Goal: Task Accomplishment & Management: Complete application form

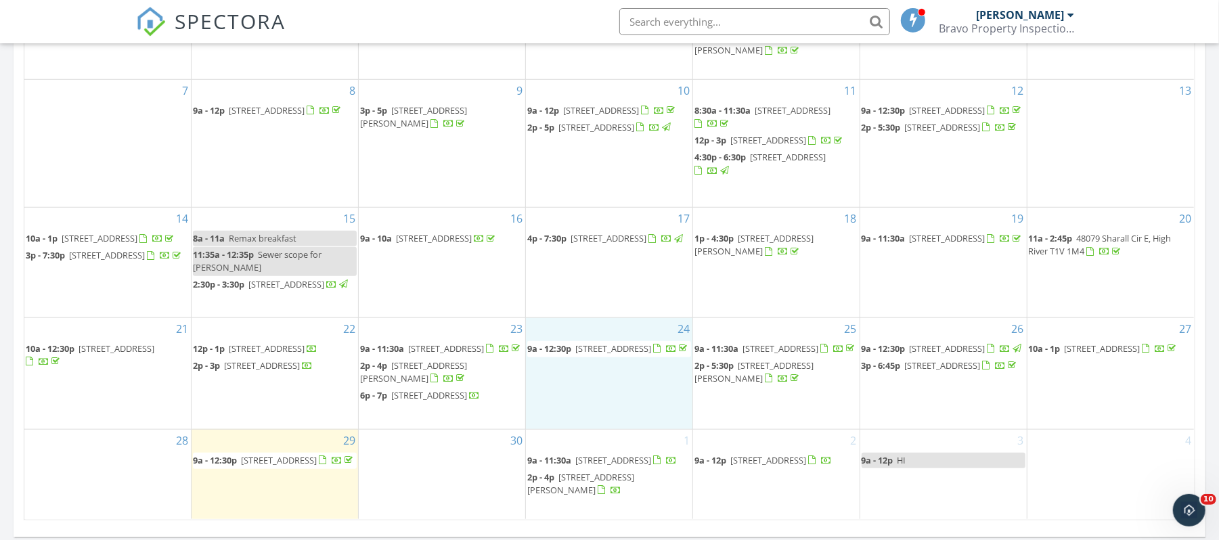
scroll to position [1259, 1246]
click at [942, 497] on div "3 9a - 12p HI" at bounding box center [943, 474] width 166 height 89
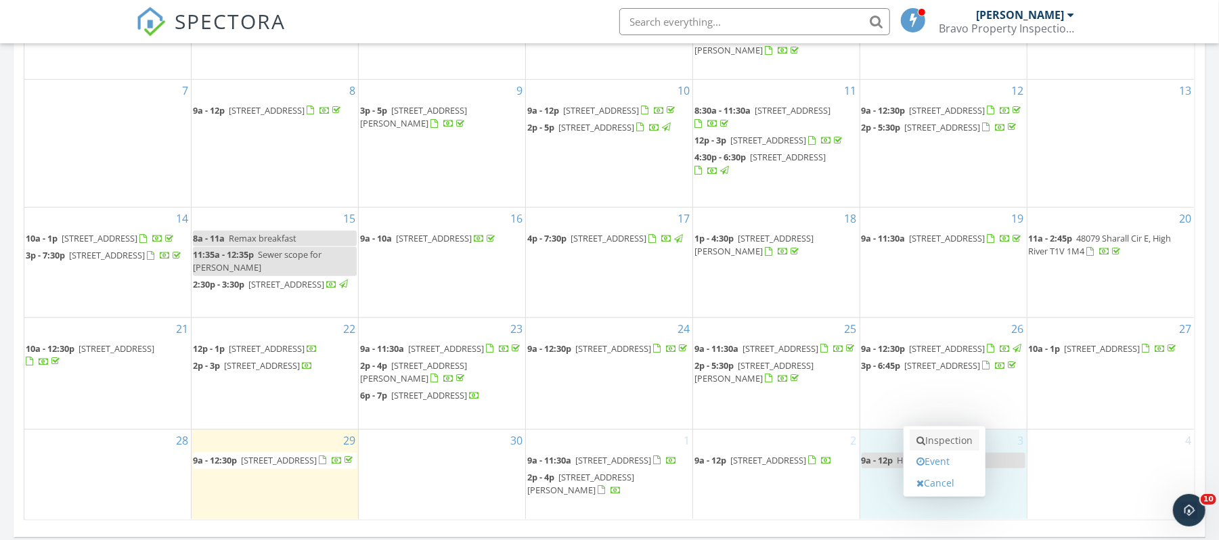
click at [957, 444] on link "Inspection" at bounding box center [944, 441] width 70 height 22
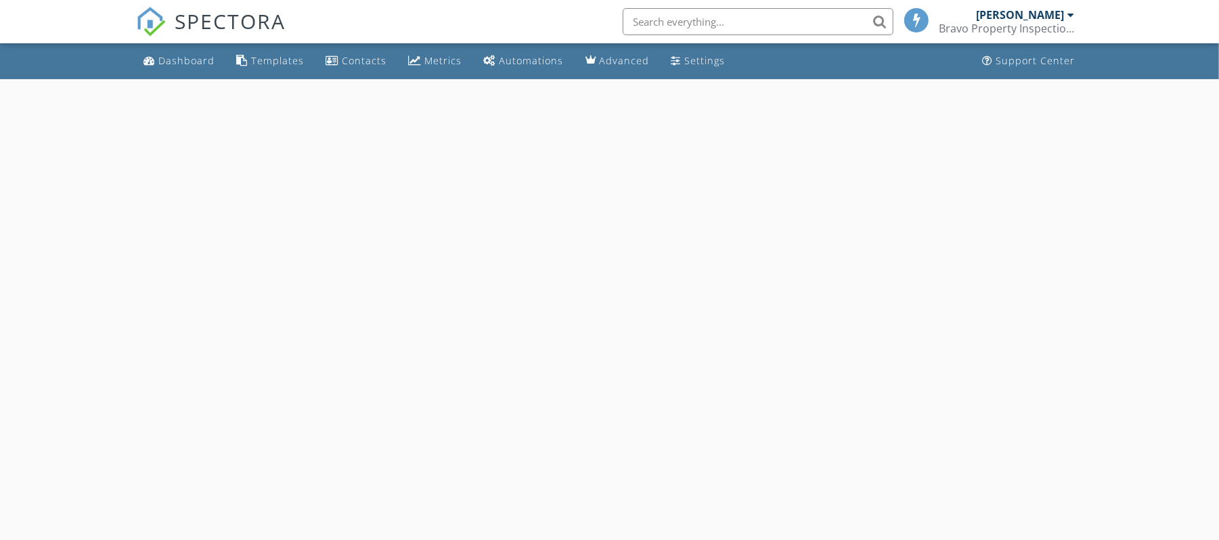
select select "9"
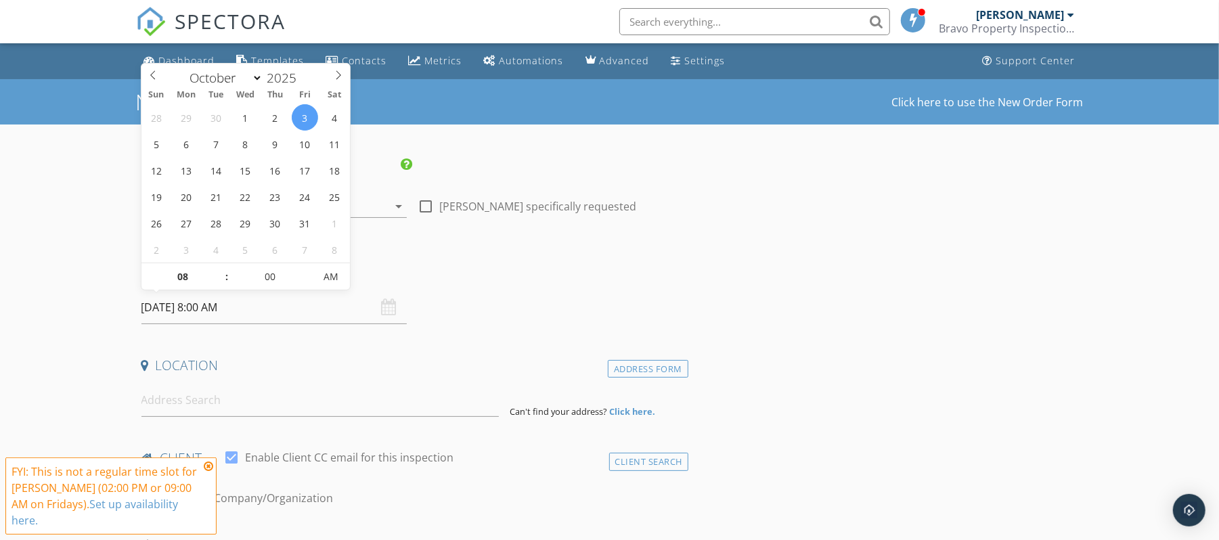
click at [275, 307] on input "2025/10/03 8:00 AM" at bounding box center [273, 307] width 265 height 33
type input "09"
type input "[DATE] 9:00 AM"
click at [220, 269] on span at bounding box center [219, 270] width 9 height 14
click at [508, 295] on div "Date/Time 2025/10/03 9:00 AM" at bounding box center [412, 294] width 553 height 60
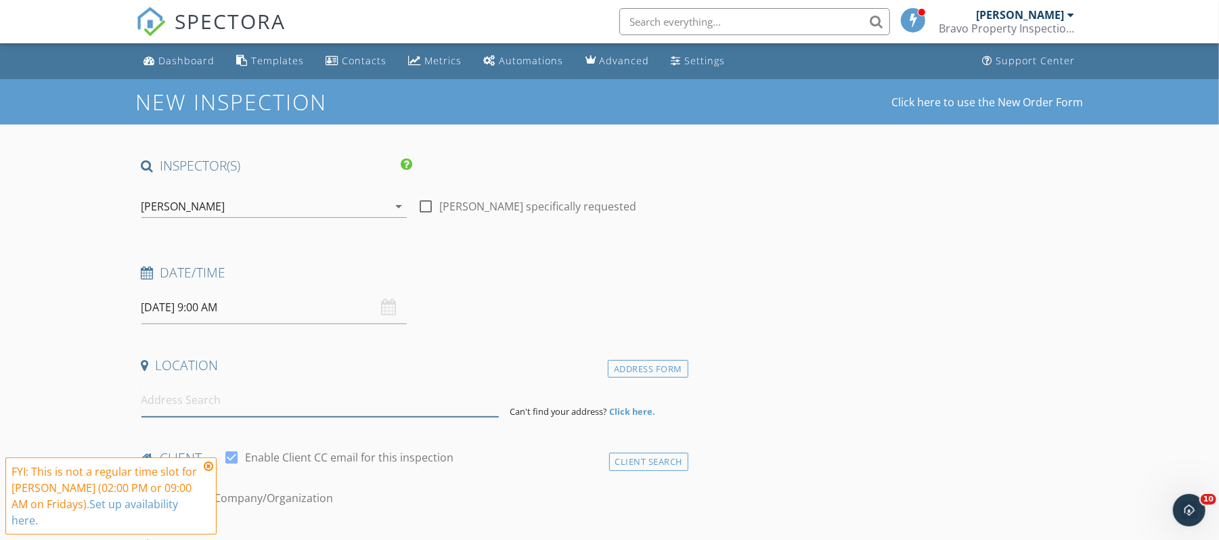
click at [329, 390] on input at bounding box center [319, 400] width 357 height 33
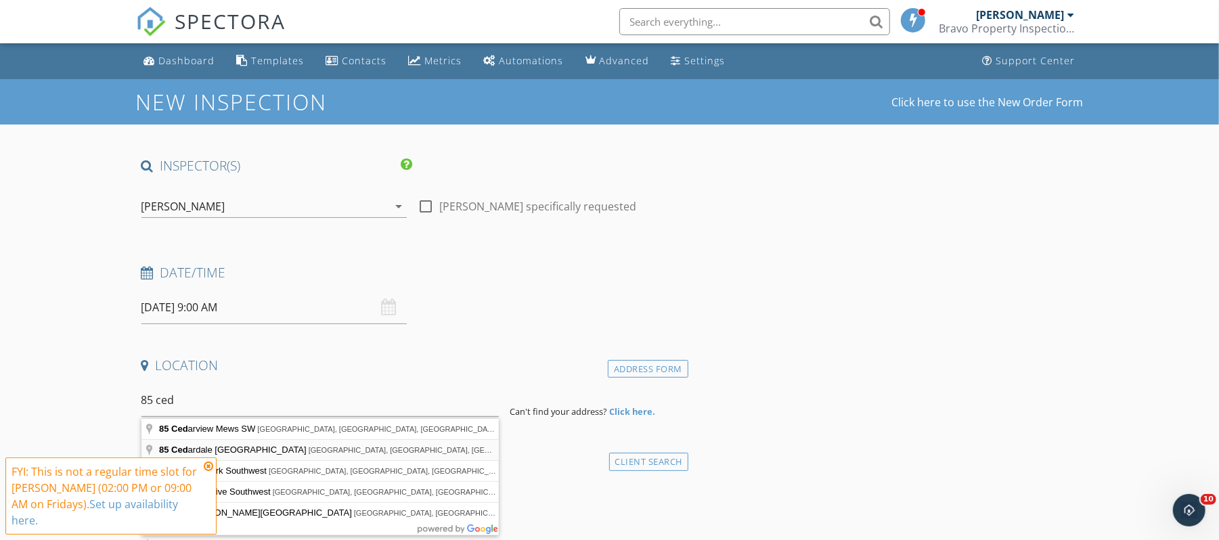
type input "85 Cedardale Crescent Southwest, Calgary, AB, Canada"
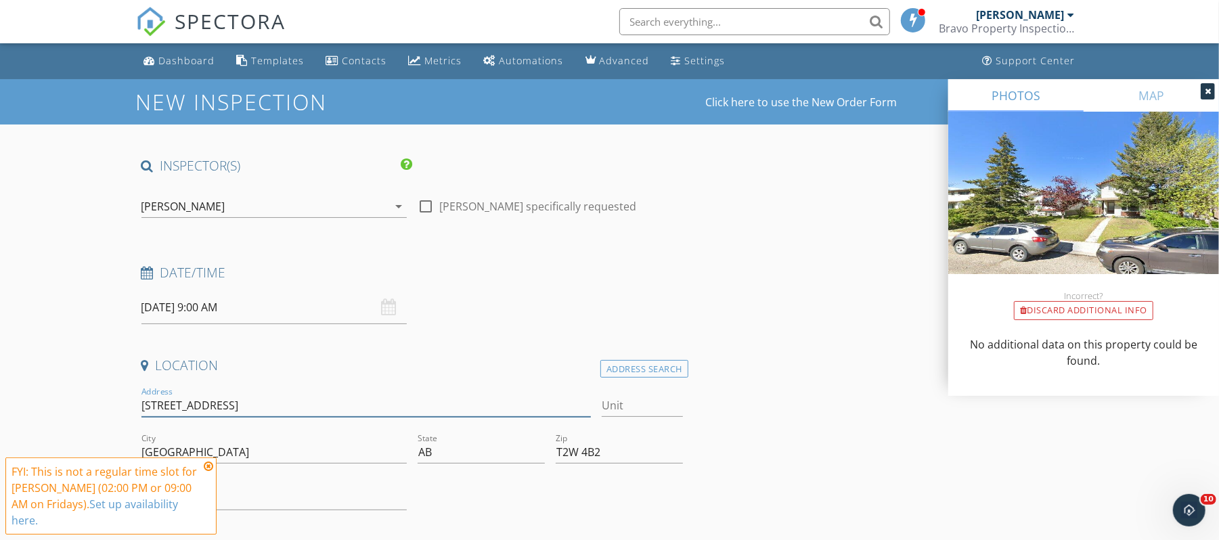
drag, startPoint x: 333, startPoint y: 406, endPoint x: 133, endPoint y: 404, distance: 200.3
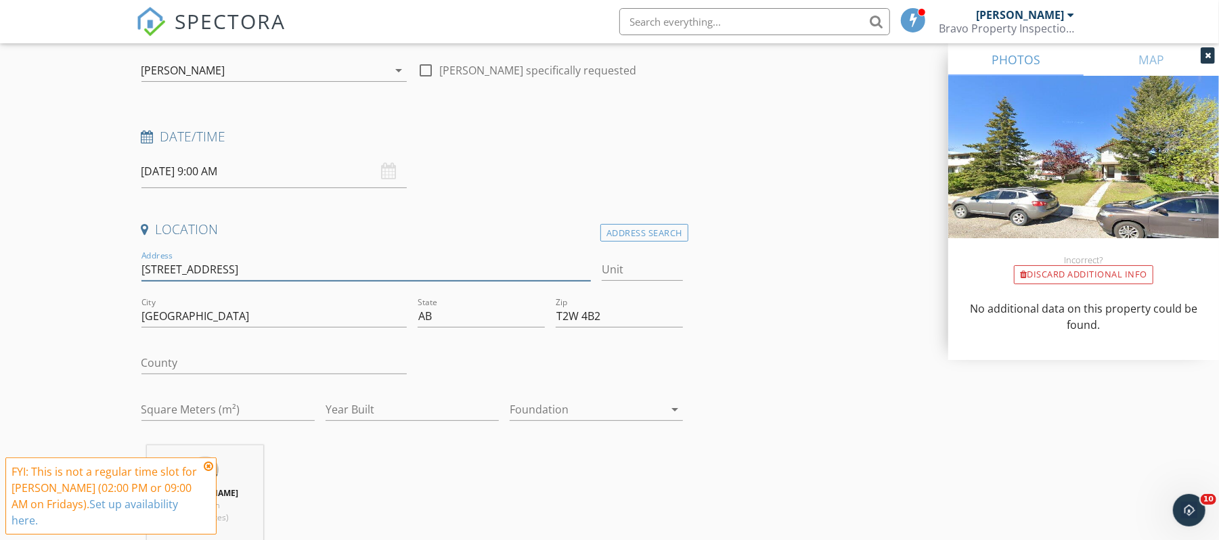
scroll to position [180, 0]
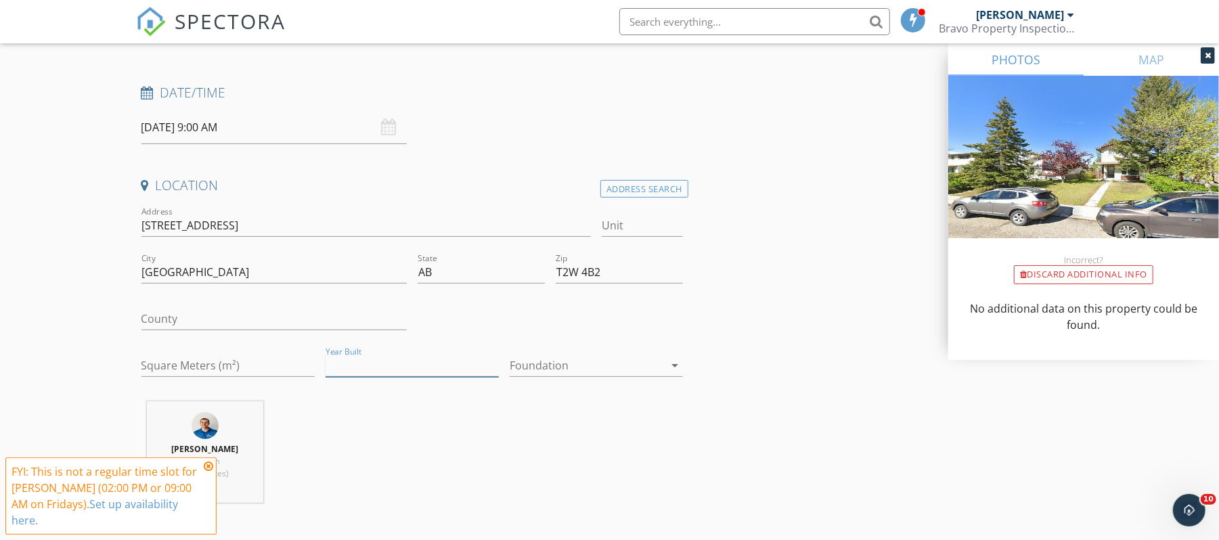
click at [434, 359] on input "Year Built" at bounding box center [411, 366] width 173 height 22
type input "1980"
click at [645, 363] on div at bounding box center [587, 366] width 154 height 22
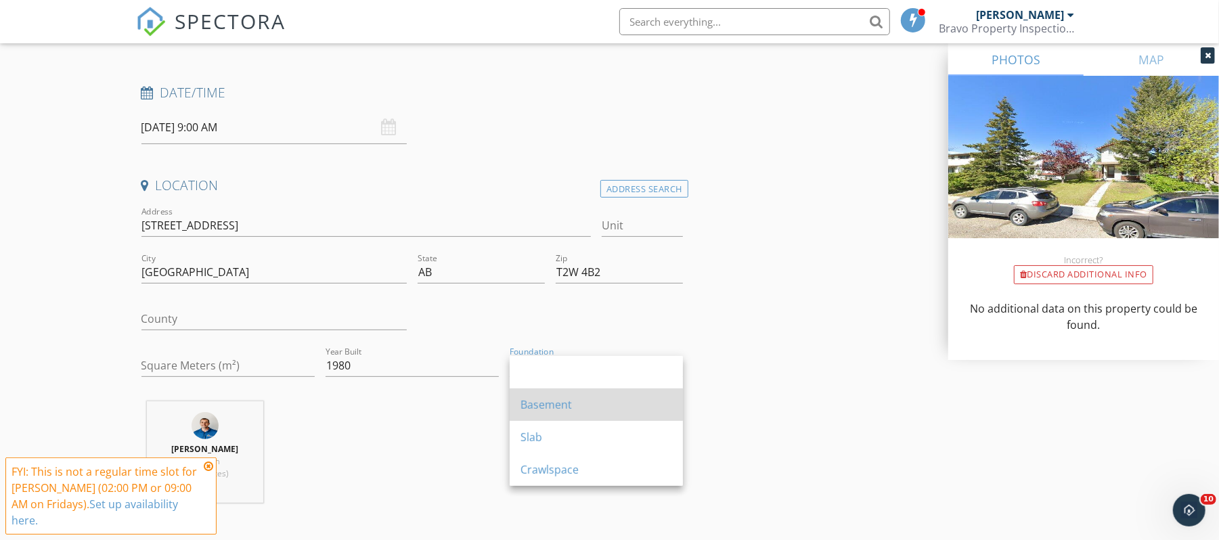
click at [635, 388] on div "Basement" at bounding box center [596, 404] width 152 height 32
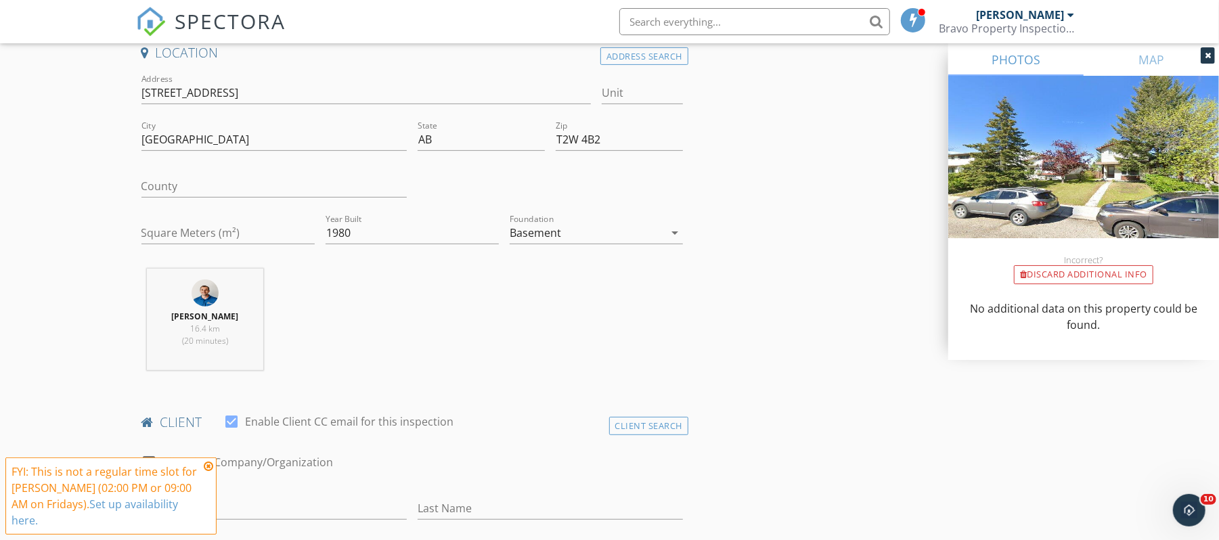
scroll to position [451, 0]
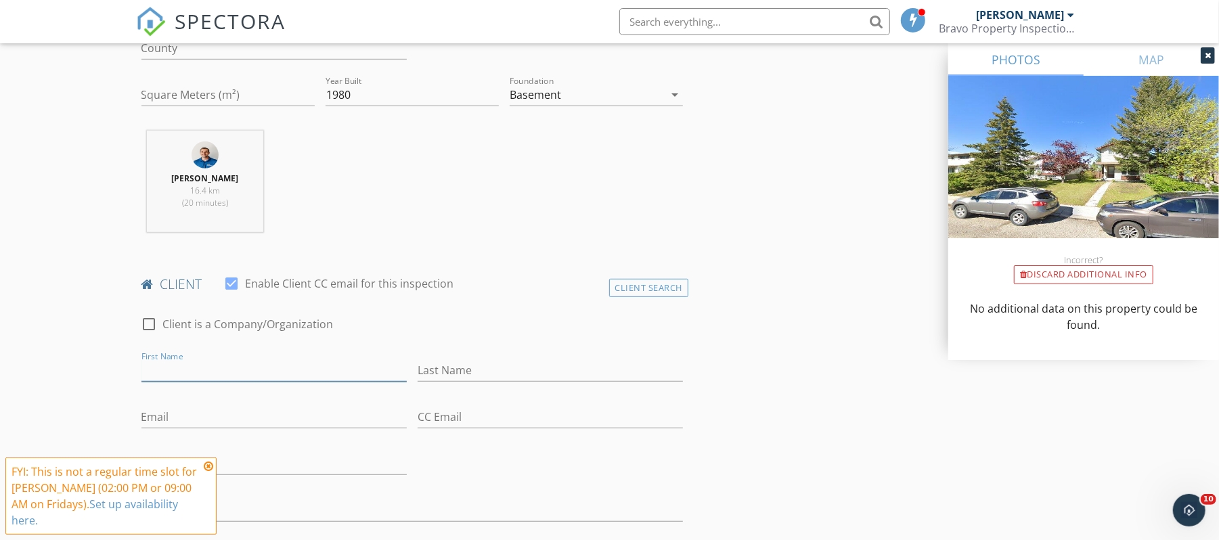
click at [314, 368] on input "First Name" at bounding box center [273, 370] width 265 height 22
type input "[PERSON_NAME]"
type input "Oravkin"
click at [279, 426] on input "Email" at bounding box center [273, 417] width 265 height 22
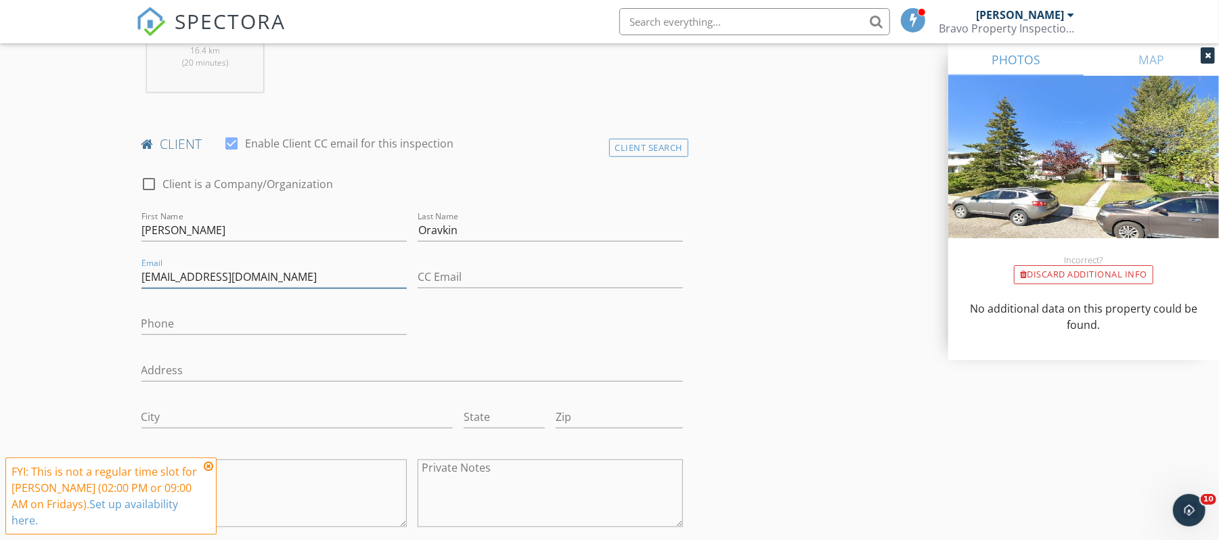
scroll to position [631, 0]
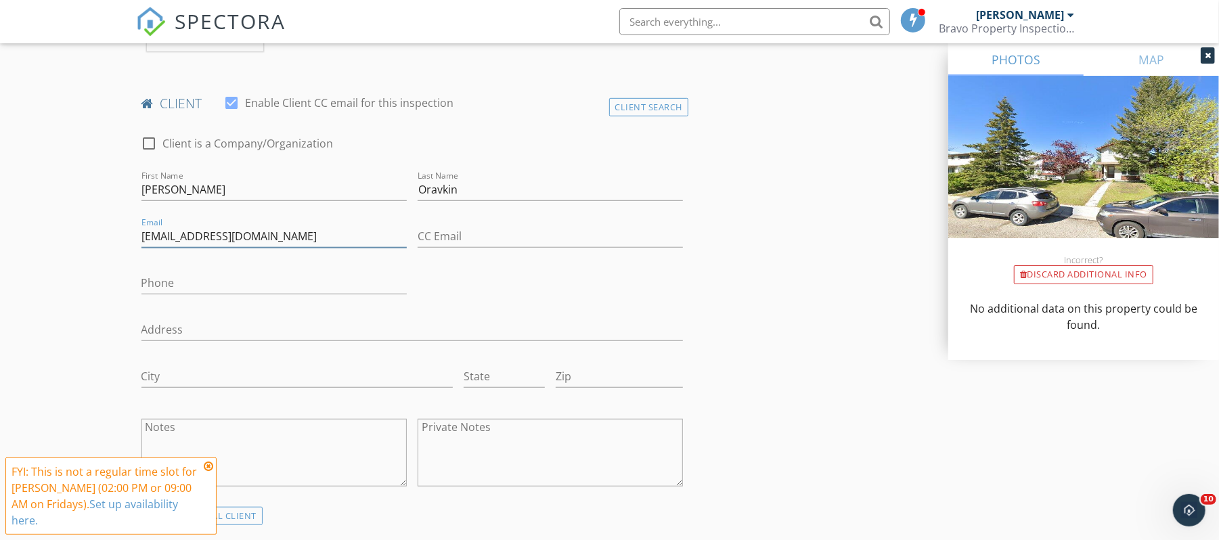
type input "[EMAIL_ADDRESS][DOMAIN_NAME]"
click at [261, 280] on input "Phone" at bounding box center [273, 283] width 265 height 22
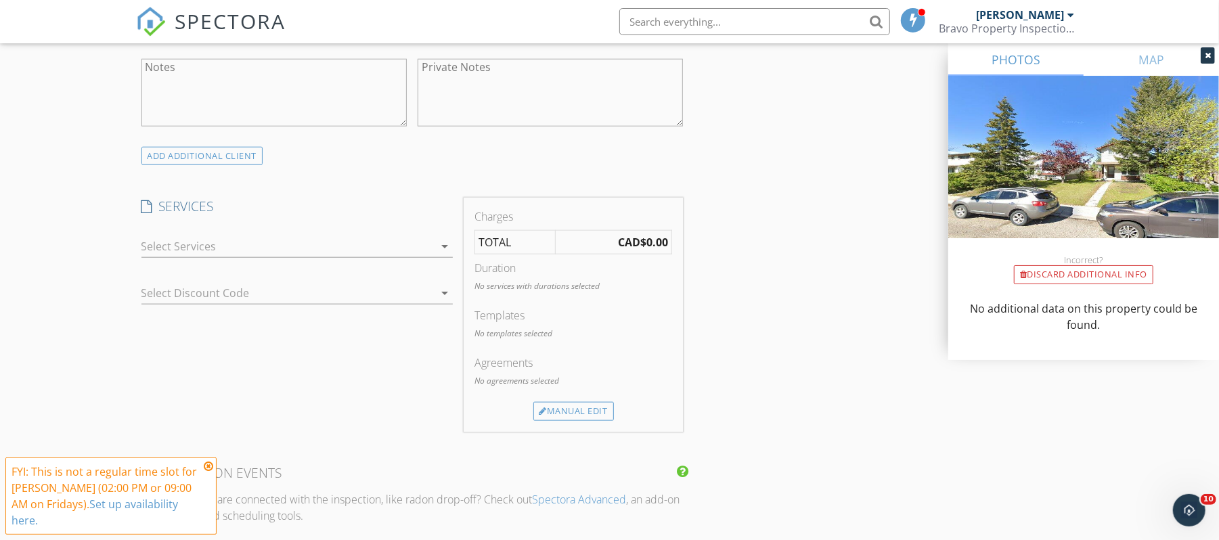
scroll to position [992, 0]
type input "[PHONE_NUMBER]"
click at [244, 245] on div at bounding box center [287, 246] width 292 height 22
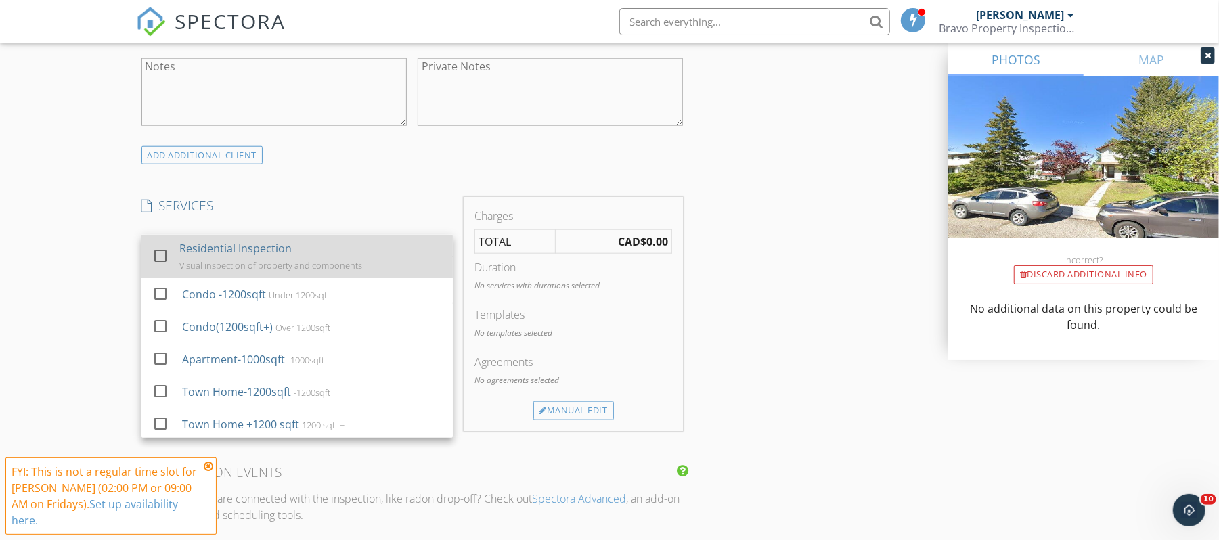
click at [244, 263] on div "Visual inspection of property and components" at bounding box center [270, 265] width 183 height 11
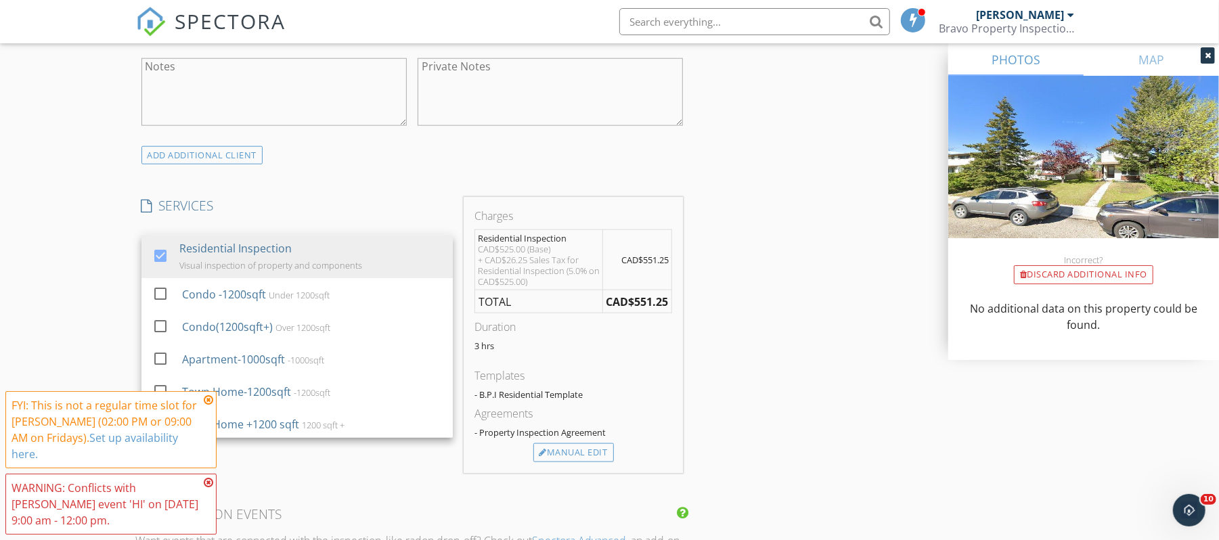
click at [778, 363] on div "INSPECTOR(S) check_box Jeffry Fleming PRIMARY Jeffry Fleming arrow_drop_down ch…" at bounding box center [609, 312] width 947 height 2295
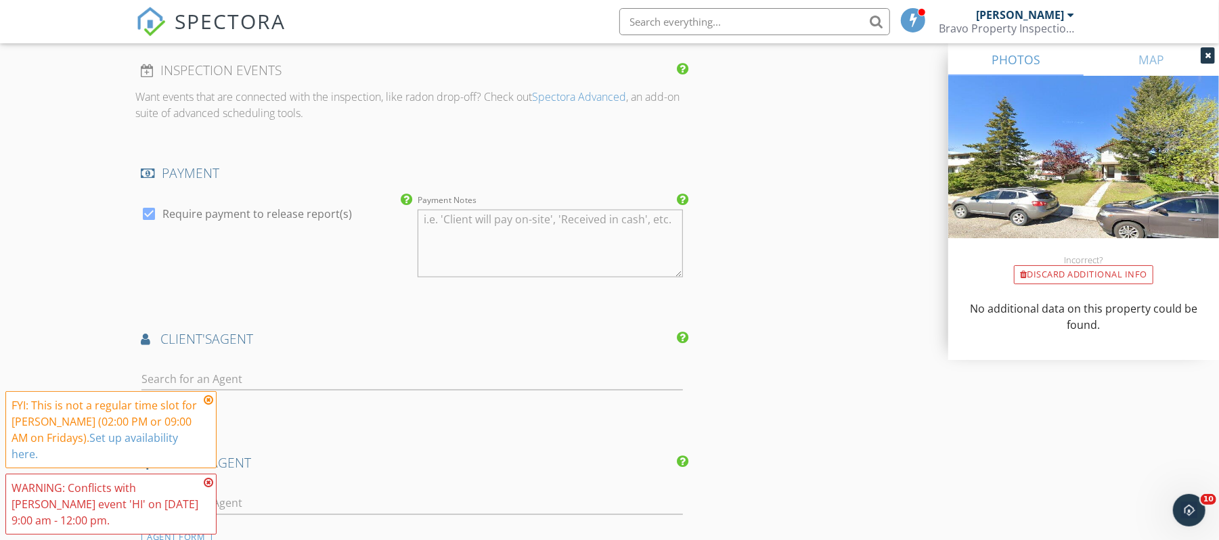
scroll to position [1443, 0]
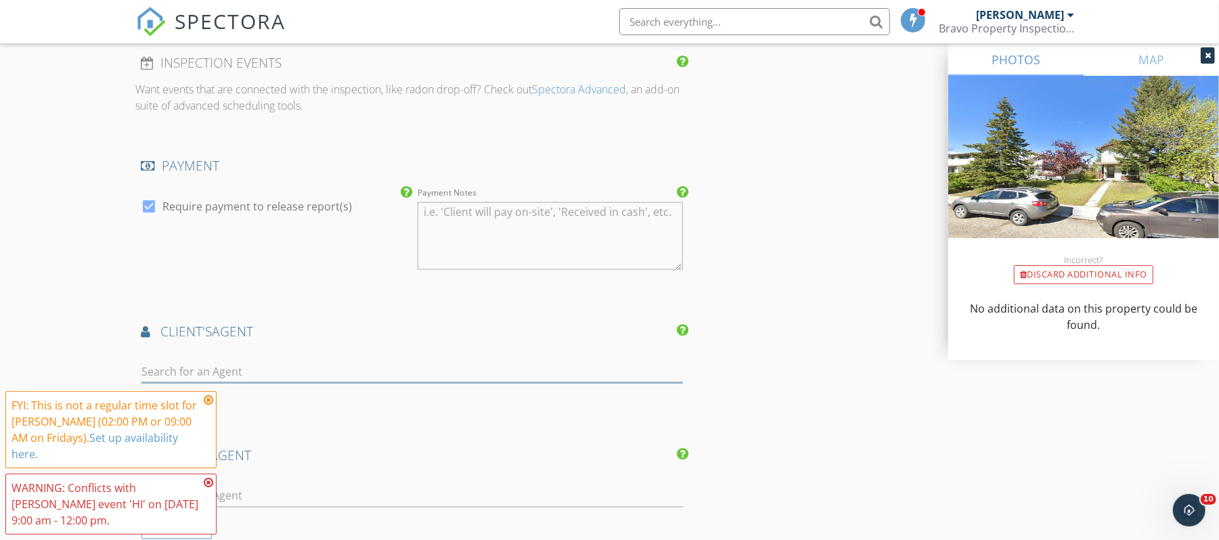
click at [238, 366] on input "text" at bounding box center [412, 372] width 542 height 22
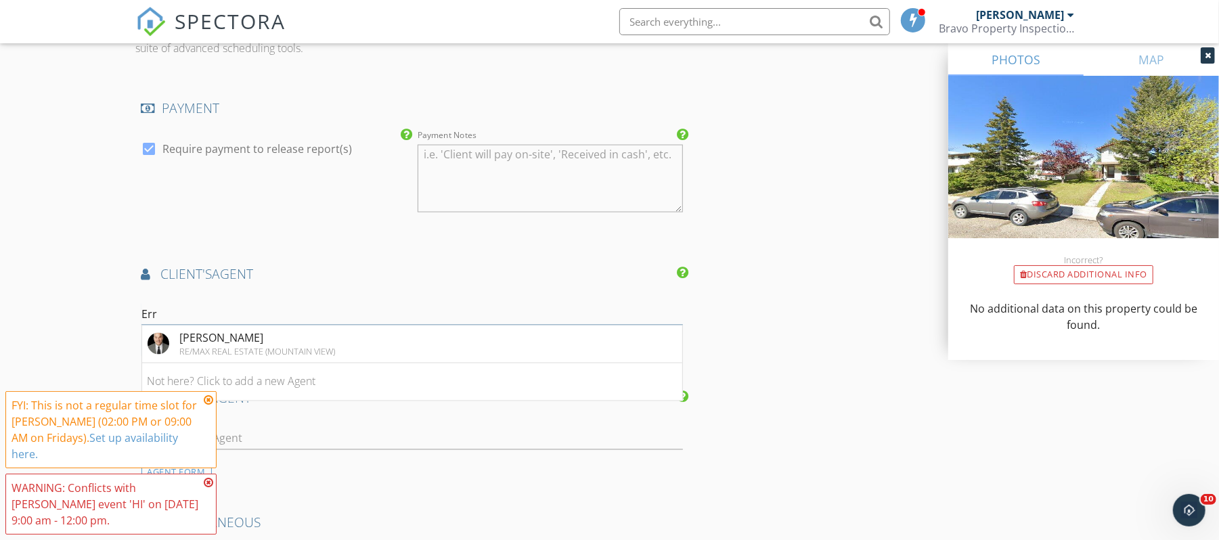
scroll to position [1533, 0]
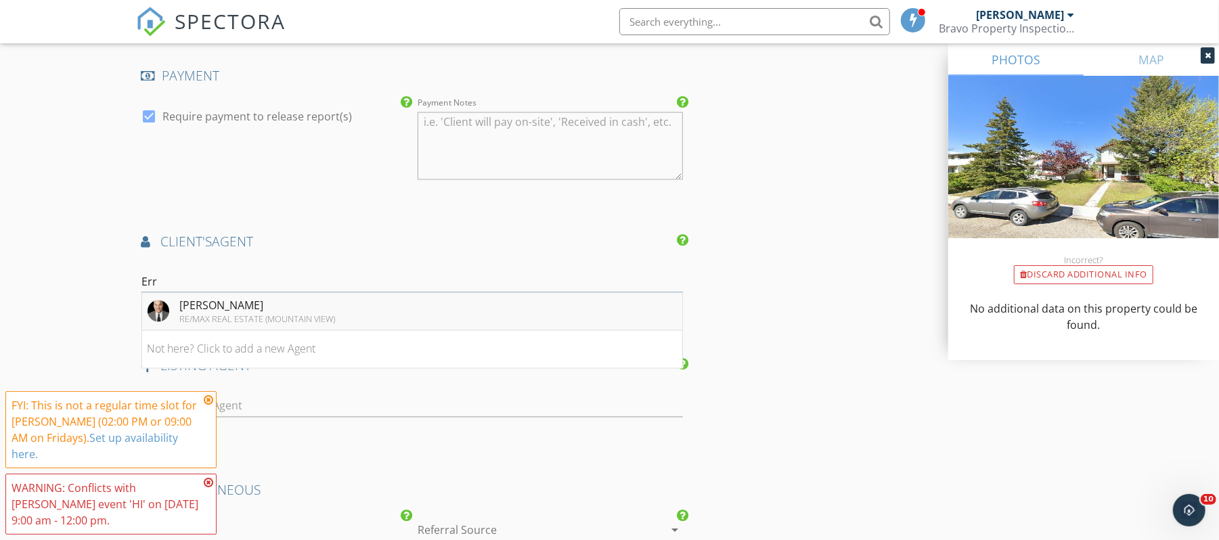
type input "Err"
click at [265, 314] on div "[PERSON_NAME]" at bounding box center [258, 306] width 156 height 16
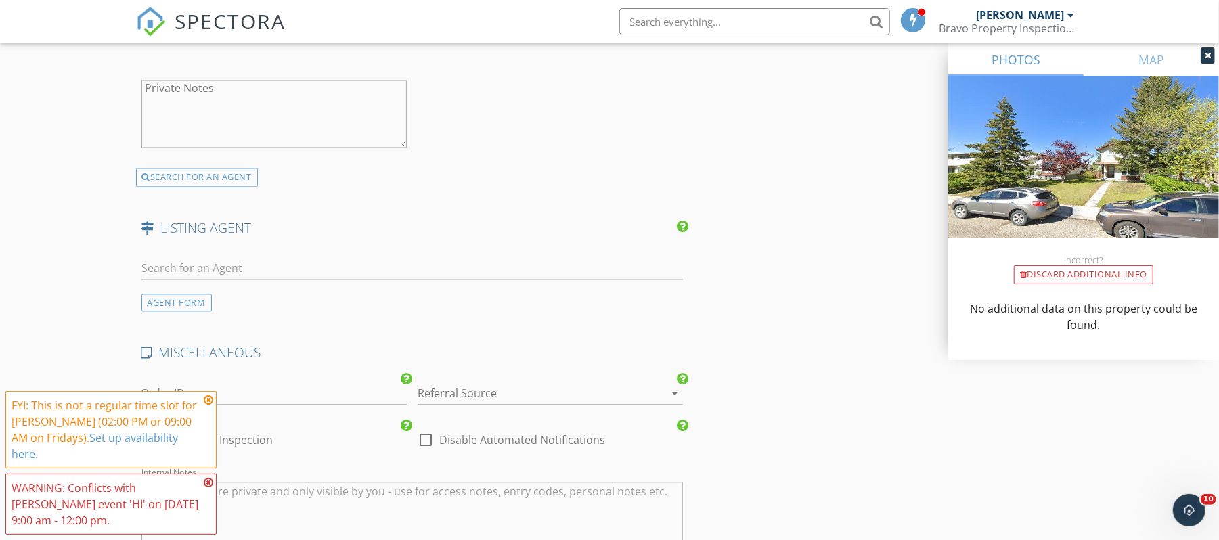
scroll to position [1985, 0]
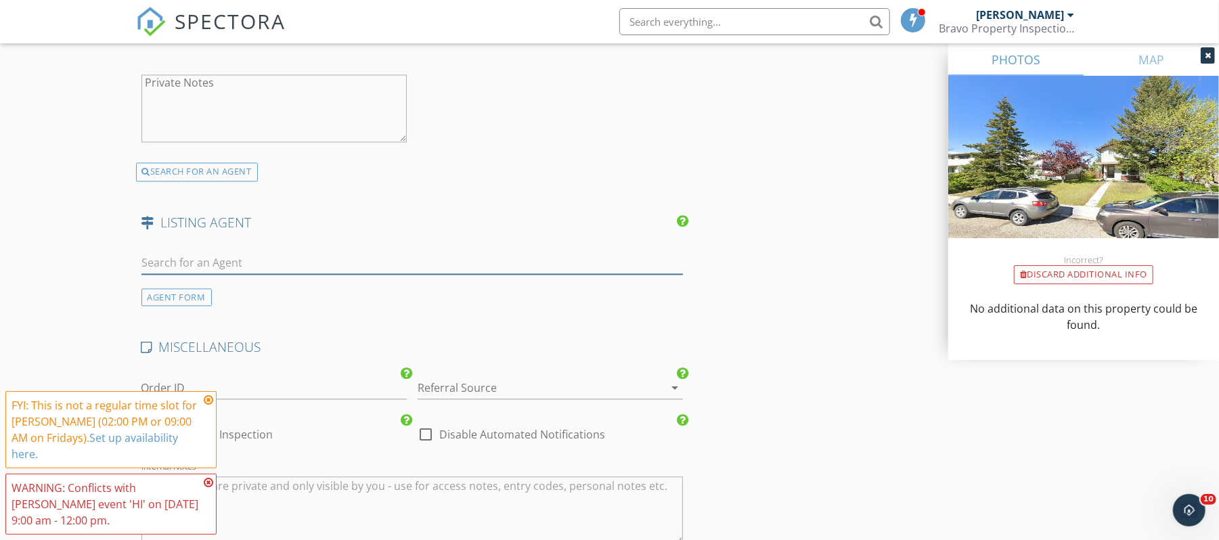
click at [288, 264] on input "text" at bounding box center [412, 263] width 542 height 22
type input "Clay"
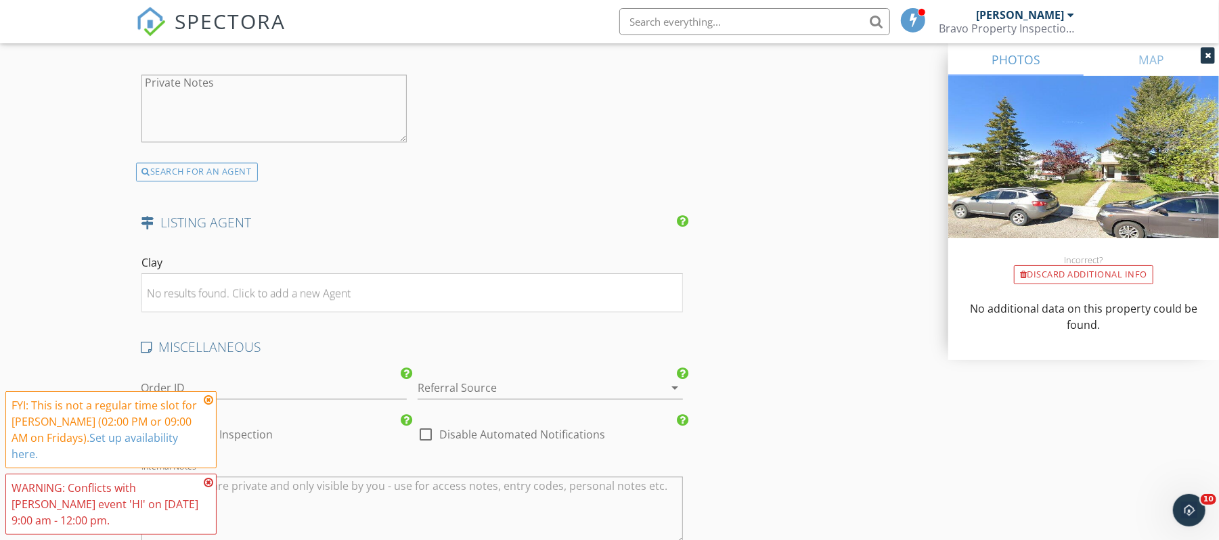
click at [256, 294] on div "No results found. Click to add a new Agent" at bounding box center [250, 293] width 204 height 16
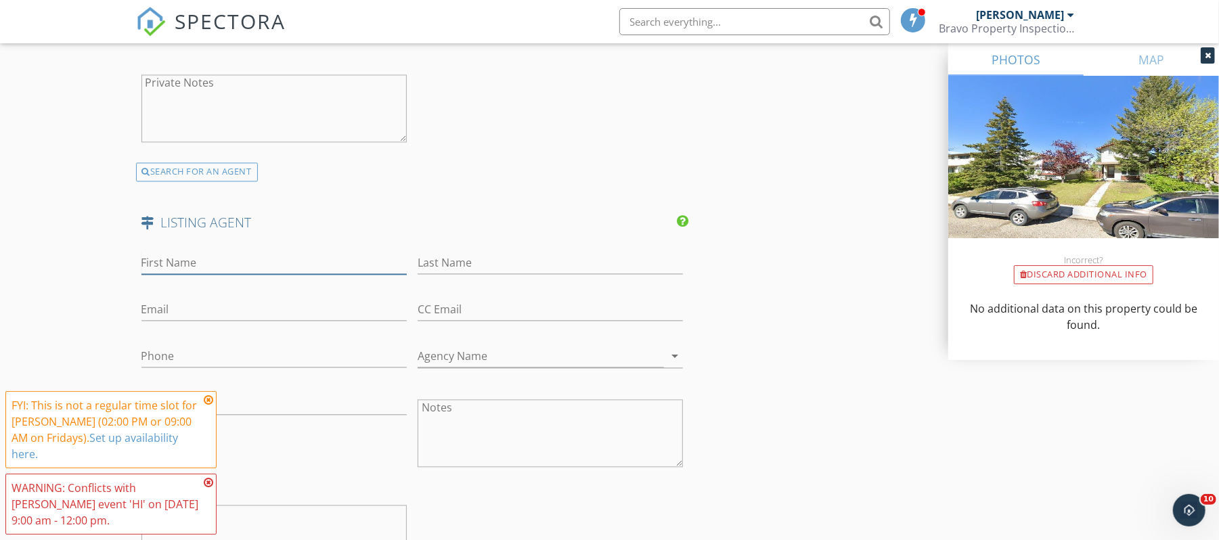
click at [255, 264] on input "First Name" at bounding box center [273, 263] width 265 height 22
type input "Clay"
type input "Brunette"
click at [234, 359] on input "Phone" at bounding box center [273, 356] width 265 height 22
paste input "[PHONE_NUMBER]"
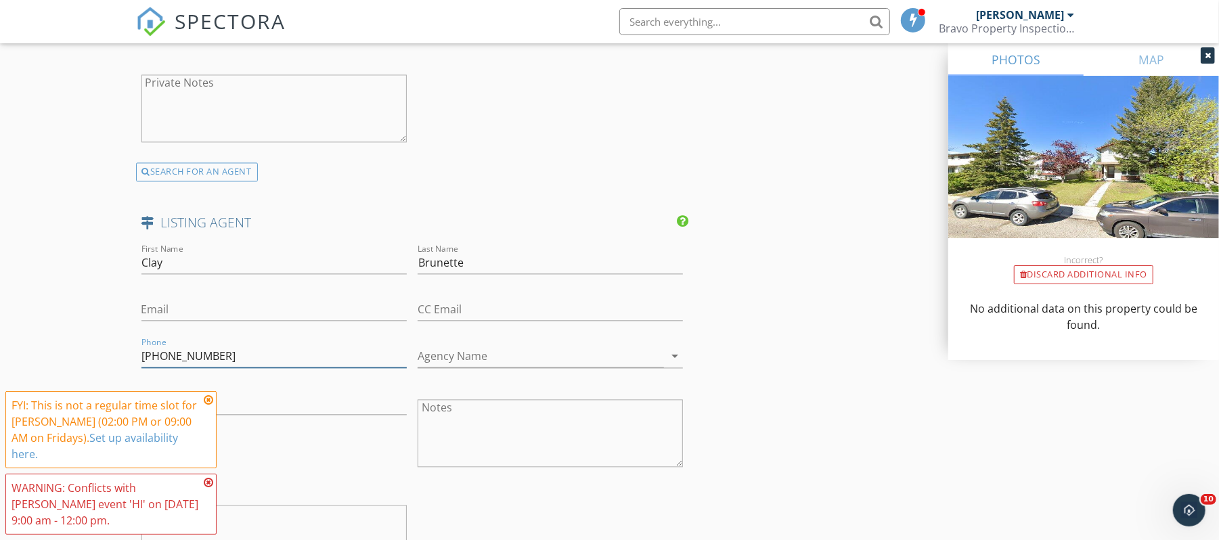
type input "[PHONE_NUMBER]"
click at [459, 361] on input "Agency Name" at bounding box center [541, 356] width 246 height 22
paste input "RE/MAX House of Real Estate"
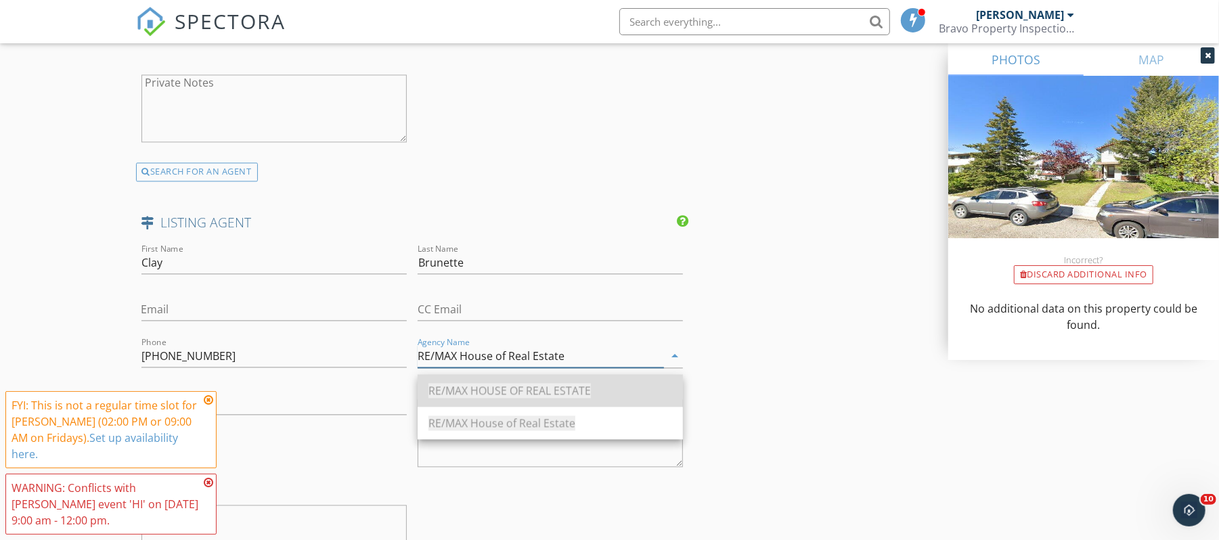
click at [550, 384] on span "RE/MAX HOUSE OF REAL ESTATE" at bounding box center [509, 390] width 162 height 15
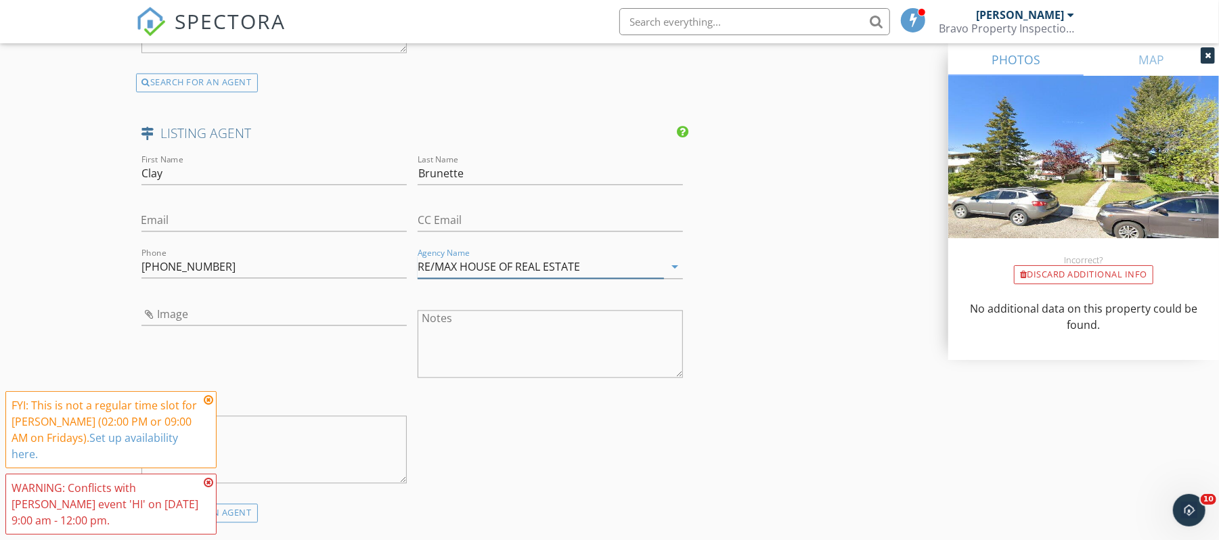
scroll to position [2075, 0]
type input "RE/MAX HOUSE OF REAL ESTATE"
click at [293, 312] on input "Image" at bounding box center [273, 313] width 265 height 22
type input "Clay_Brunette.jpg"
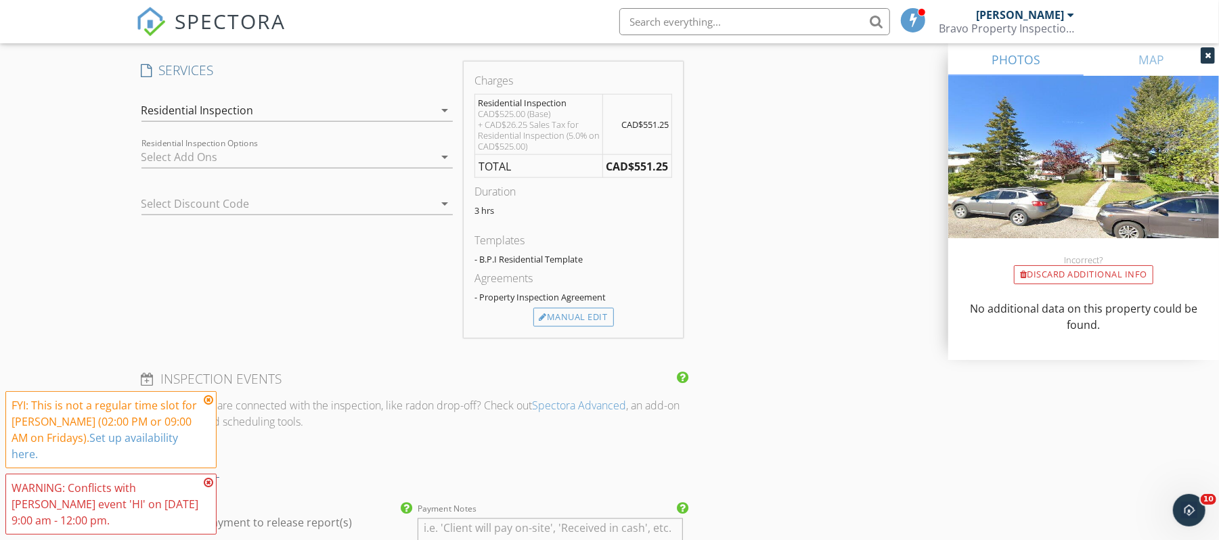
scroll to position [1119, 0]
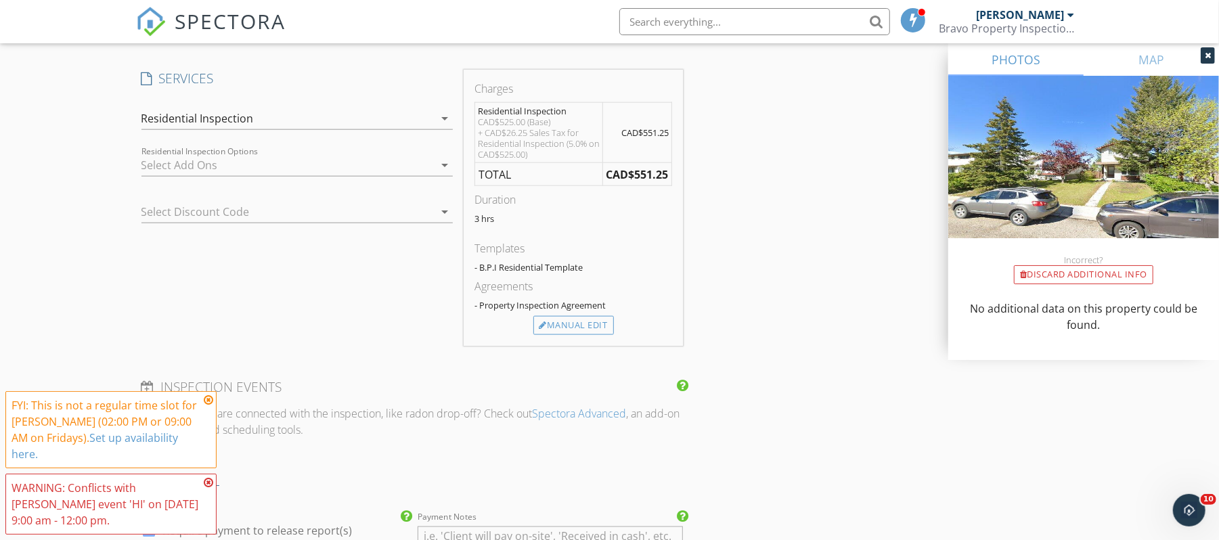
drag, startPoint x: 571, startPoint y: 328, endPoint x: 560, endPoint y: 314, distance: 17.9
click at [568, 328] on div "Manual Edit" at bounding box center [573, 325] width 81 height 19
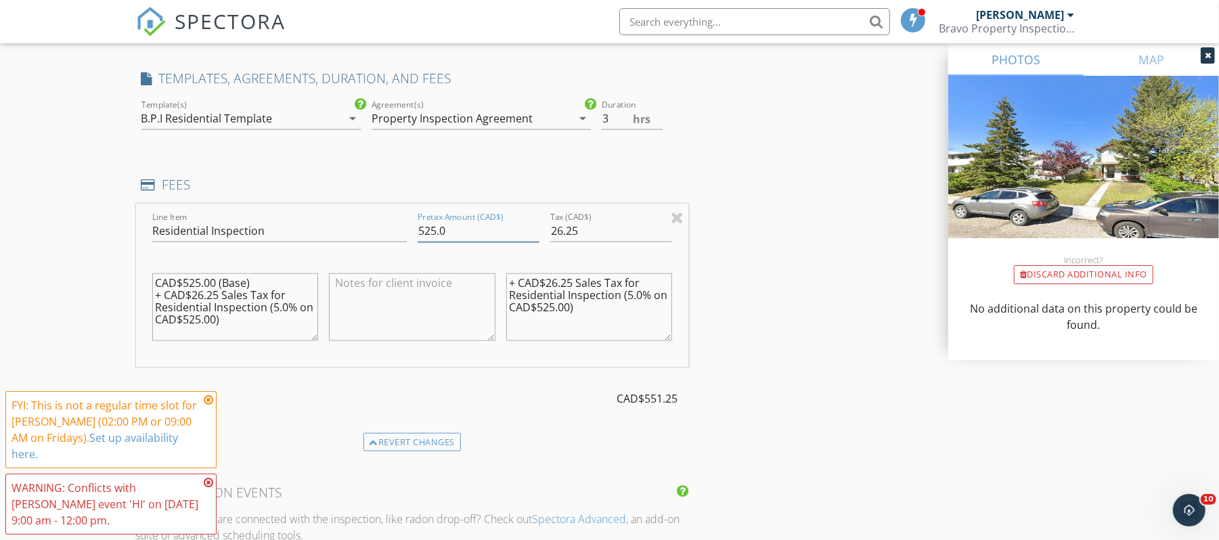
drag, startPoint x: 409, startPoint y: 233, endPoint x: 399, endPoint y: 233, distance: 10.2
click at [399, 233] on div "Line Item Residential Inspection Pretax Amount (CAD$) 525.0 Tax (CAD$) 26.25 CA…" at bounding box center [412, 285] width 553 height 163
drag, startPoint x: 613, startPoint y: 223, endPoint x: 532, endPoint y: 234, distance: 82.0
click at [532, 234] on div "Line Item Residential Inspection Pretax Amount (CAD$) 500.00 Tax (CAD$) 26.25 C…" at bounding box center [412, 285] width 553 height 163
type input "500.00"
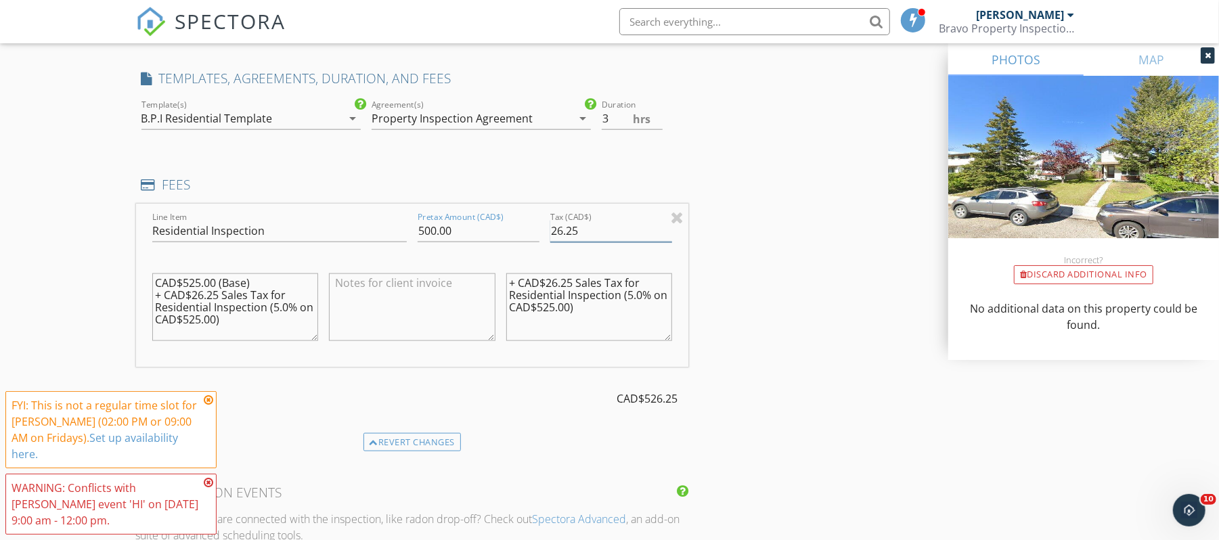
click at [575, 231] on input "26.25" at bounding box center [611, 231] width 122 height 22
drag, startPoint x: 580, startPoint y: 233, endPoint x: 545, endPoint y: 220, distance: 36.8
click at [520, 229] on div "Line Item Residential Inspection Pretax Amount (CAD$) 500.00 Tax (CAD$) 26.25 C…" at bounding box center [412, 285] width 553 height 163
type input "25.00"
drag, startPoint x: 577, startPoint y: 286, endPoint x: 548, endPoint y: 284, distance: 28.5
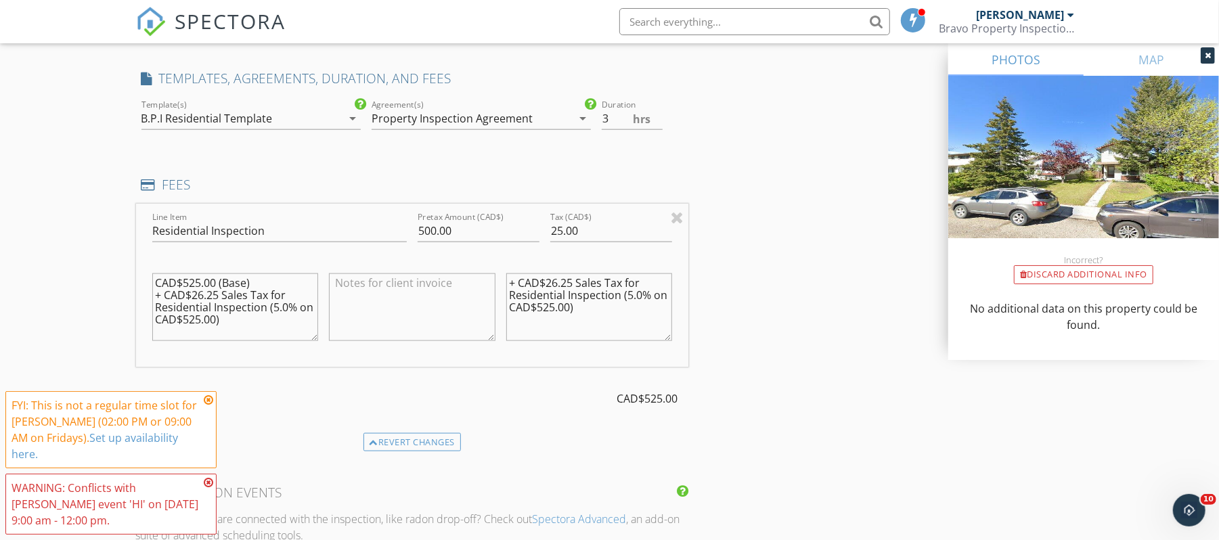
click at [548, 284] on textarea "+ CAD$26.25 Sales Tax for Residential Inspection (5.0% on CAD$525.00)" at bounding box center [589, 307] width 166 height 68
paste textarea "5.00"
type textarea "+ CAD$25.00Sales Tax for Residential Inspection (5.0% on CAD$525.00)"
drag, startPoint x: 220, startPoint y: 296, endPoint x: 194, endPoint y: 299, distance: 26.6
click at [194, 299] on textarea "CAD$525.00 (Base) + CAD$26.25 Sales Tax for Residential Inspection (5.0% on CAD…" at bounding box center [235, 307] width 166 height 68
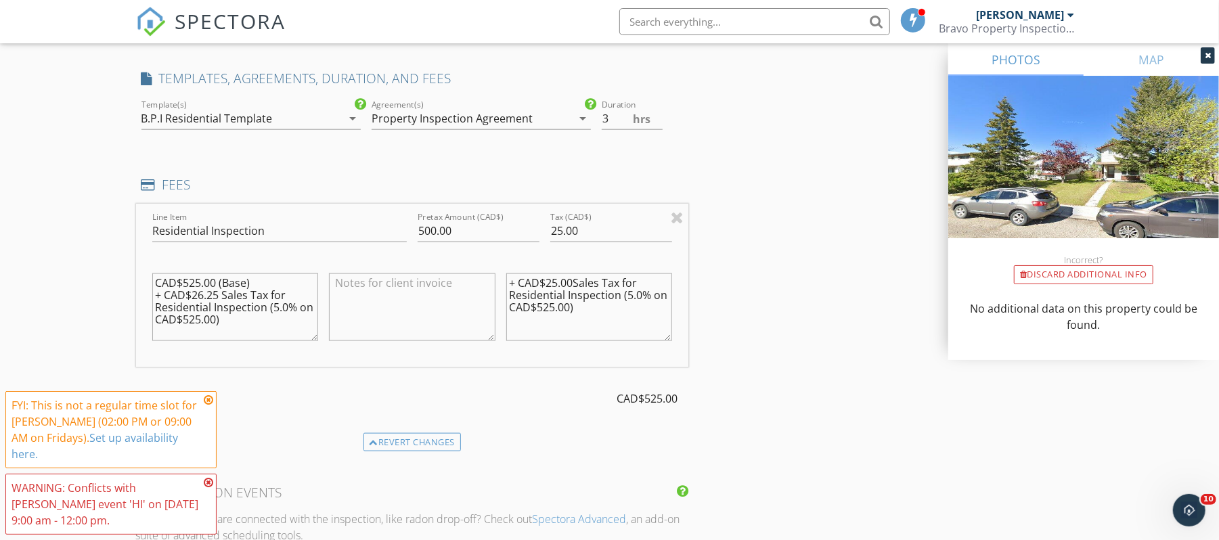
paste textarea "5.00"
type textarea "CAD$525.00 (Base) + CAD$25.00 Sales Tax for Residential Inspection (5.0% on CAD…"
drag, startPoint x: 474, startPoint y: 231, endPoint x: 418, endPoint y: 233, distance: 56.9
click at [418, 233] on input "500.00" at bounding box center [479, 231] width 122 height 22
drag, startPoint x: 570, startPoint y: 311, endPoint x: 539, endPoint y: 309, distance: 31.2
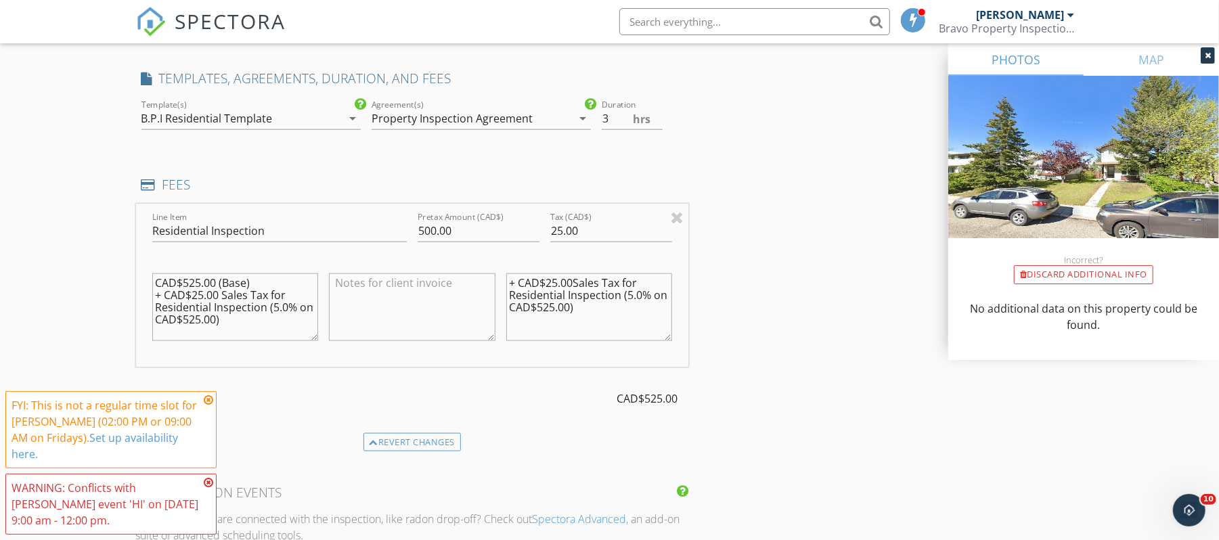
click at [539, 309] on textarea "+ CAD$25.00Sales Tax for Residential Inspection (5.0% on CAD$525.00)" at bounding box center [589, 307] width 166 height 68
paste textarea "00"
type textarea "+ CAD$25.00Sales Tax for Residential Inspection (5.0% on CAD$500.00)"
drag, startPoint x: 231, startPoint y: 323, endPoint x: 201, endPoint y: 323, distance: 29.8
click at [201, 323] on textarea "CAD$525.00 (Base) + CAD$25.00 Sales Tax for Residential Inspection (5.0% on CAD…" at bounding box center [235, 307] width 166 height 68
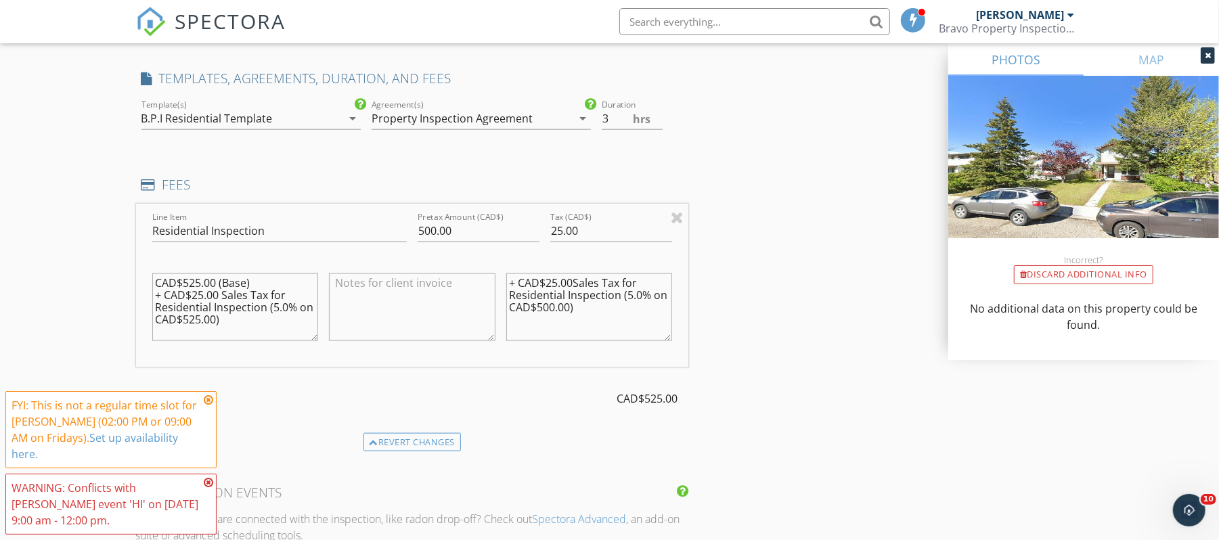
paste textarea "00"
drag, startPoint x: 217, startPoint y: 285, endPoint x: 184, endPoint y: 286, distance: 32.5
click at [184, 286] on textarea "CAD$525.00 (Base) + CAD$25.00 Sales Tax for Residential Inspection (5.0% on CAD…" at bounding box center [235, 307] width 166 height 68
paste textarea "00"
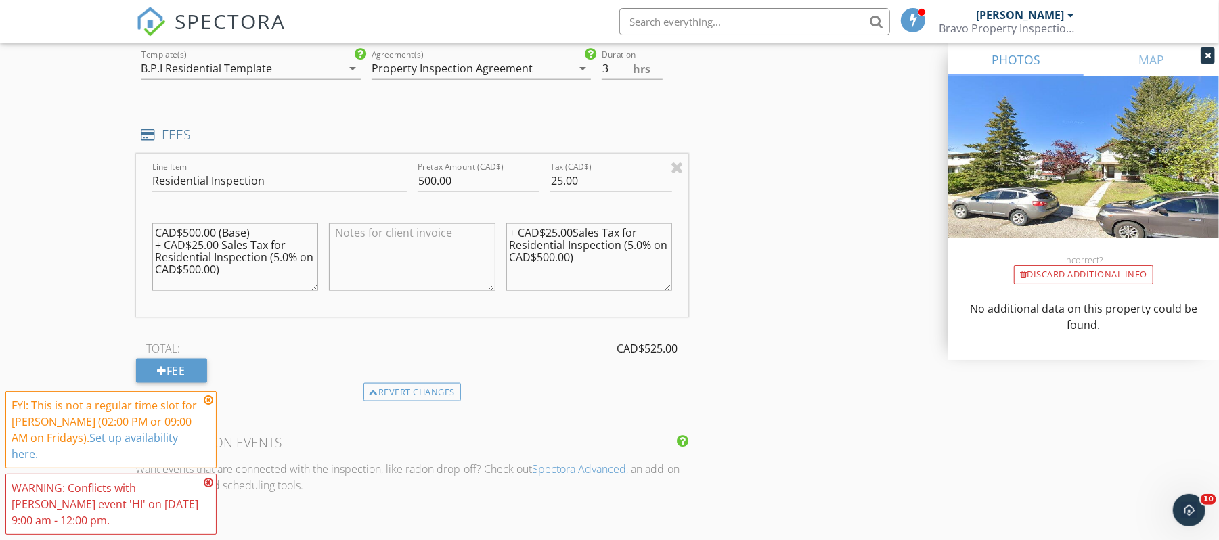
scroll to position [849, 0]
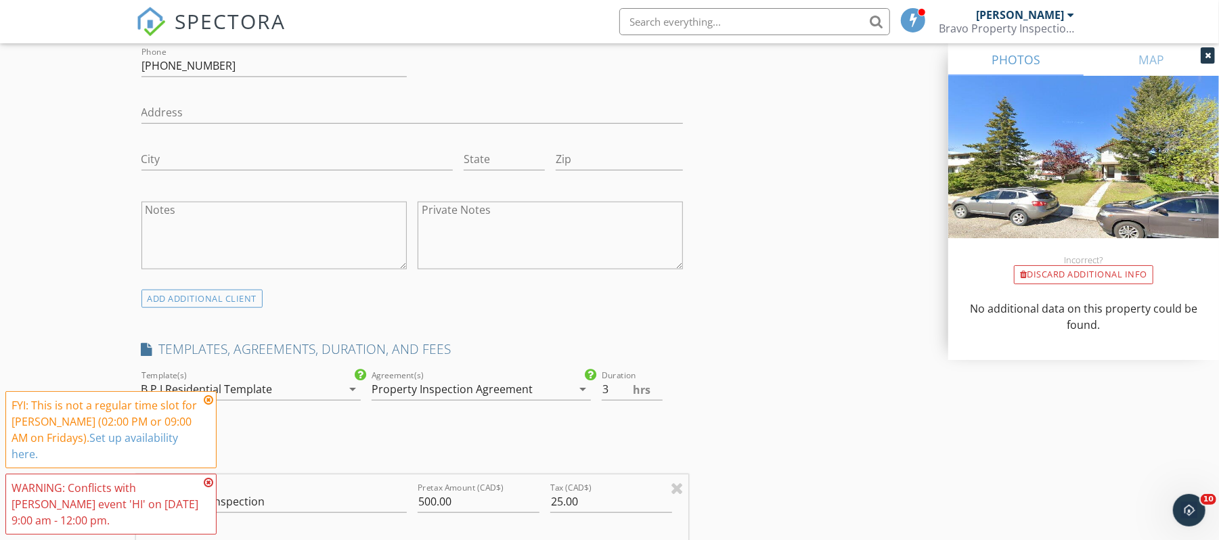
type textarea "CAD$500.00 (Base) + CAD$25.00 Sales Tax for Residential Inspection (5.0% on CAD…"
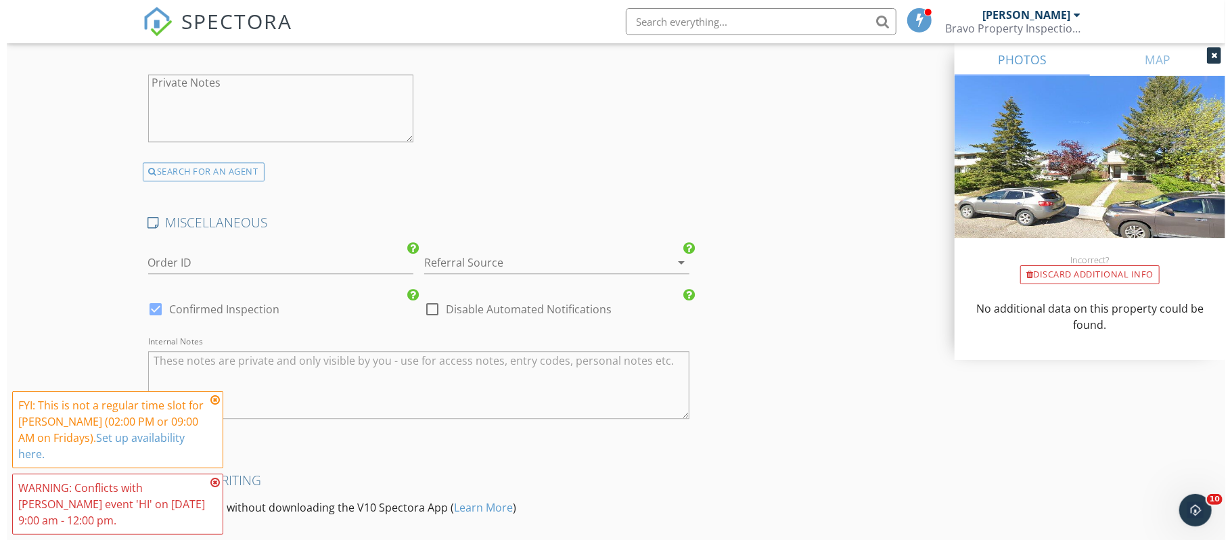
scroll to position [2669, 0]
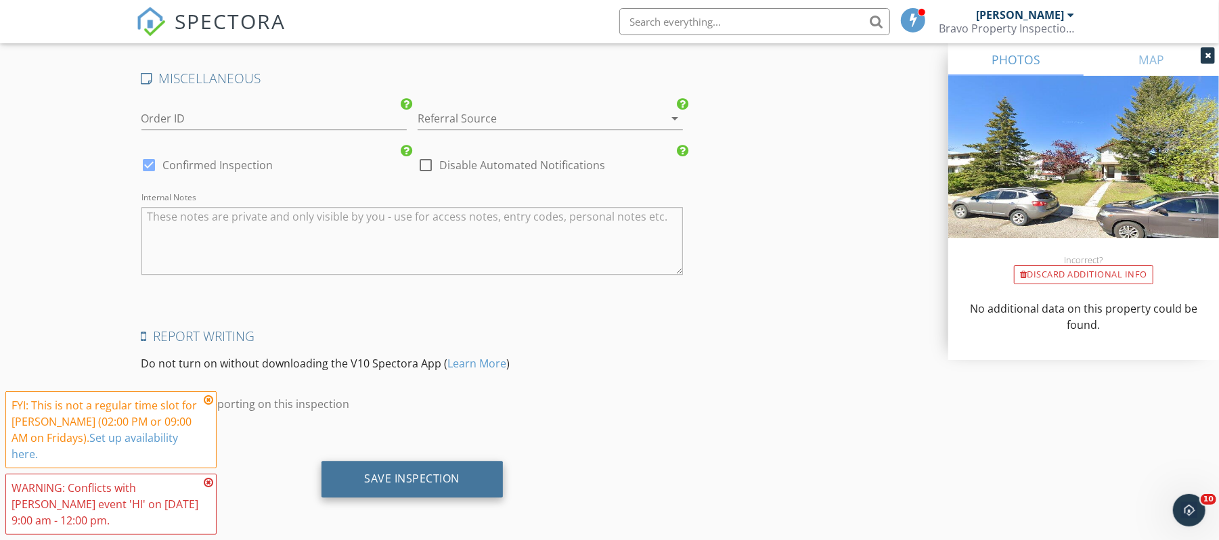
click at [470, 490] on div "Save Inspection" at bounding box center [412, 479] width 182 height 37
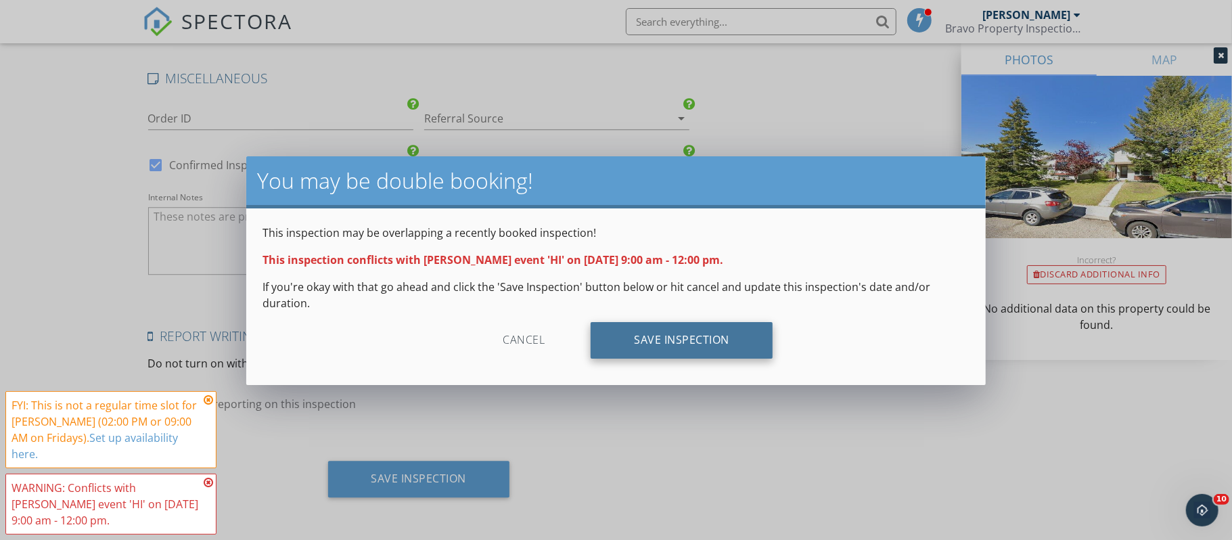
drag, startPoint x: 702, startPoint y: 353, endPoint x: 845, endPoint y: 83, distance: 305.4
click at [702, 352] on div "Save Inspection" at bounding box center [682, 340] width 182 height 37
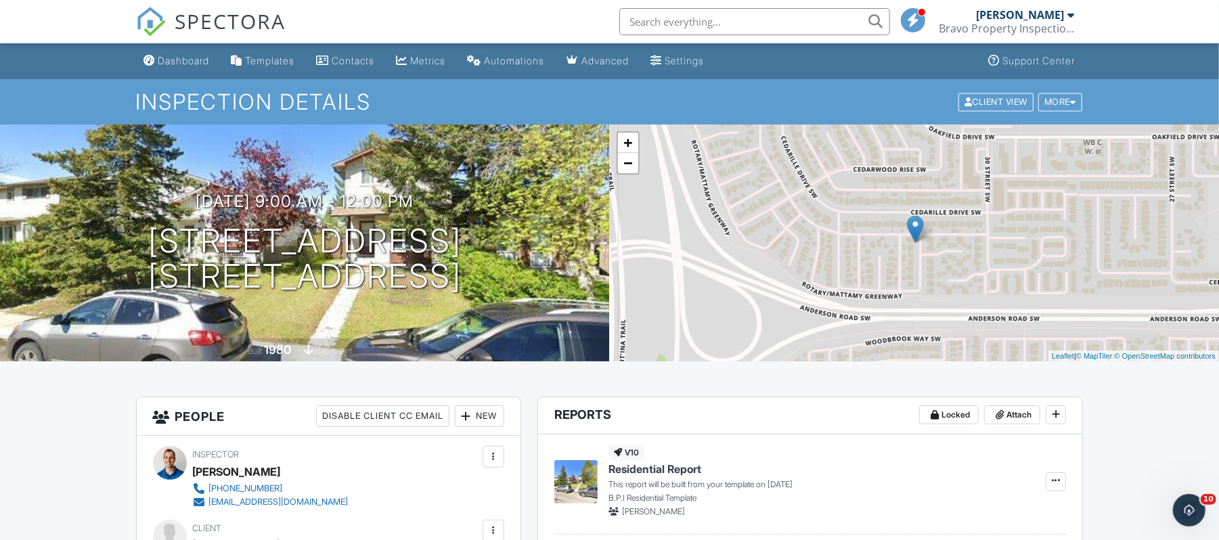
click at [256, 14] on span "SPECTORA" at bounding box center [230, 21] width 111 height 28
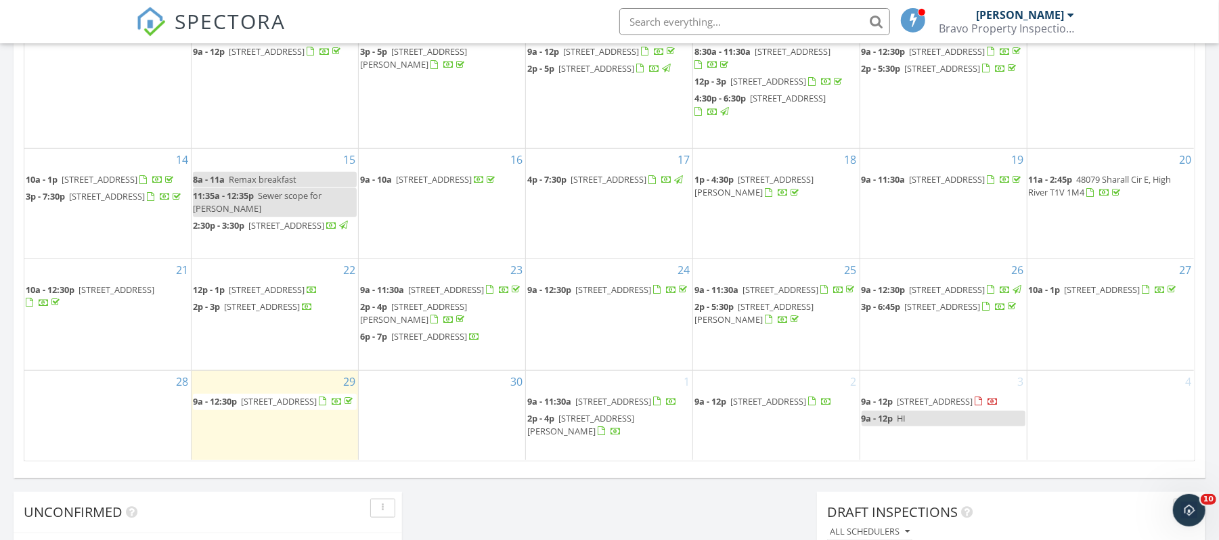
scroll to position [812, 0]
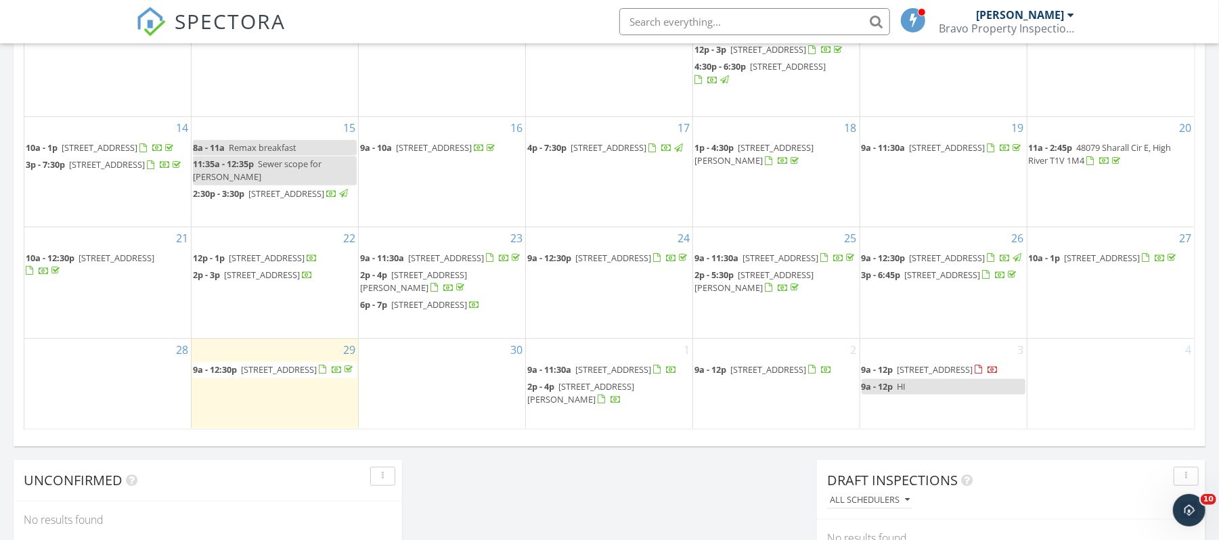
click at [931, 395] on link "9a - 12p HI" at bounding box center [943, 387] width 164 height 16
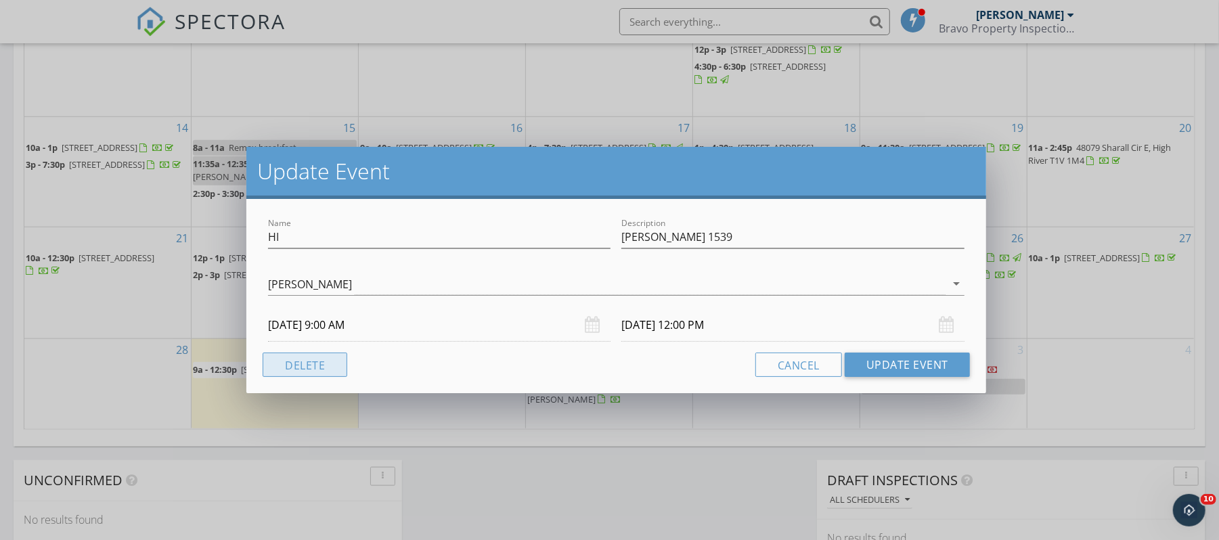
drag, startPoint x: 288, startPoint y: 367, endPoint x: 326, endPoint y: 348, distance: 43.0
click at [290, 367] on button "Delete" at bounding box center [305, 365] width 85 height 24
